Goal: Task Accomplishment & Management: Manage account settings

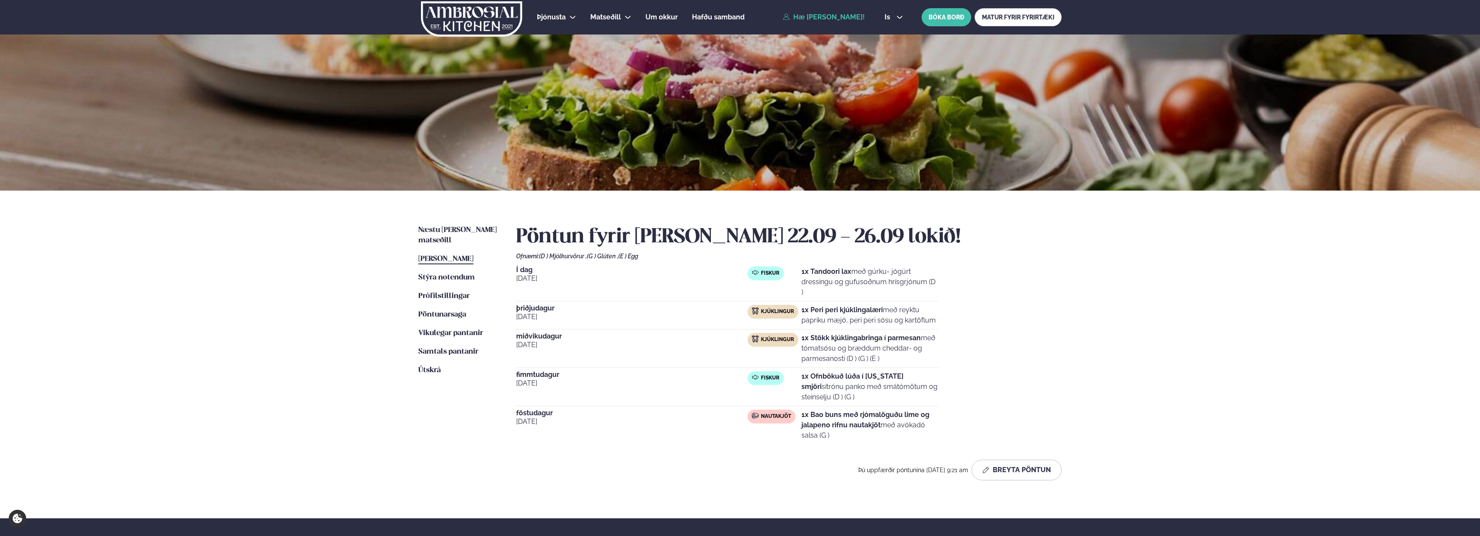
scroll to position [125, 0]
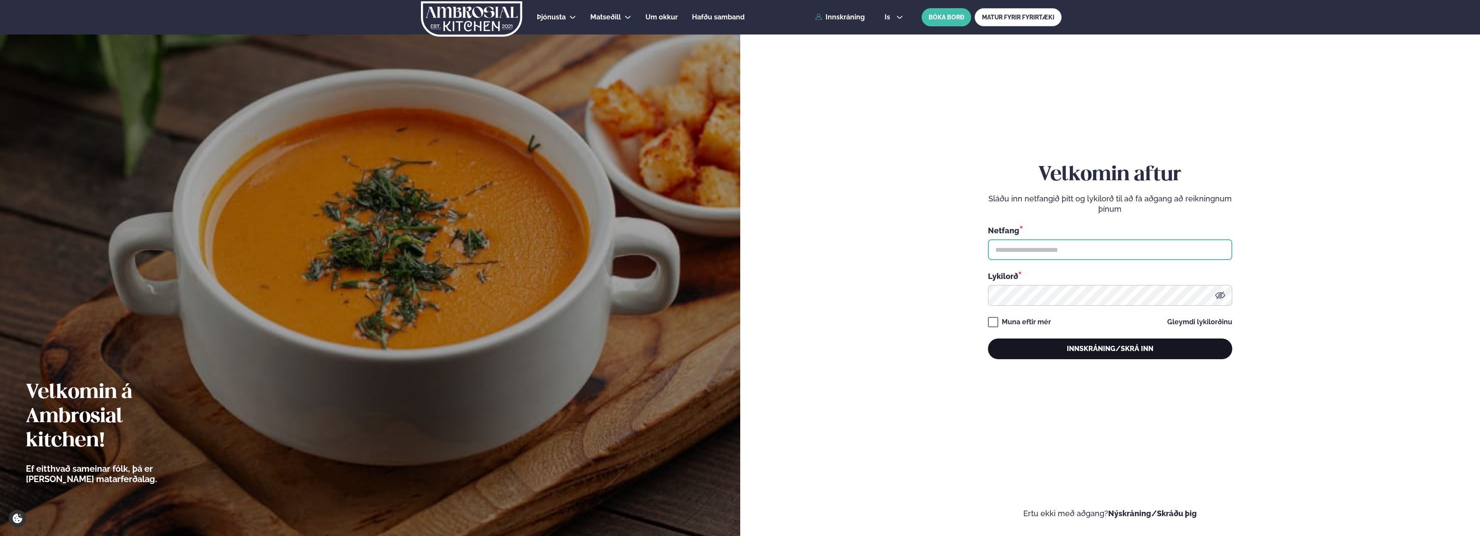
type input "**********"
click at [1087, 350] on button "Innskráning/Skrá inn" at bounding box center [1110, 348] width 244 height 21
